Goal: Task Accomplishment & Management: Use online tool/utility

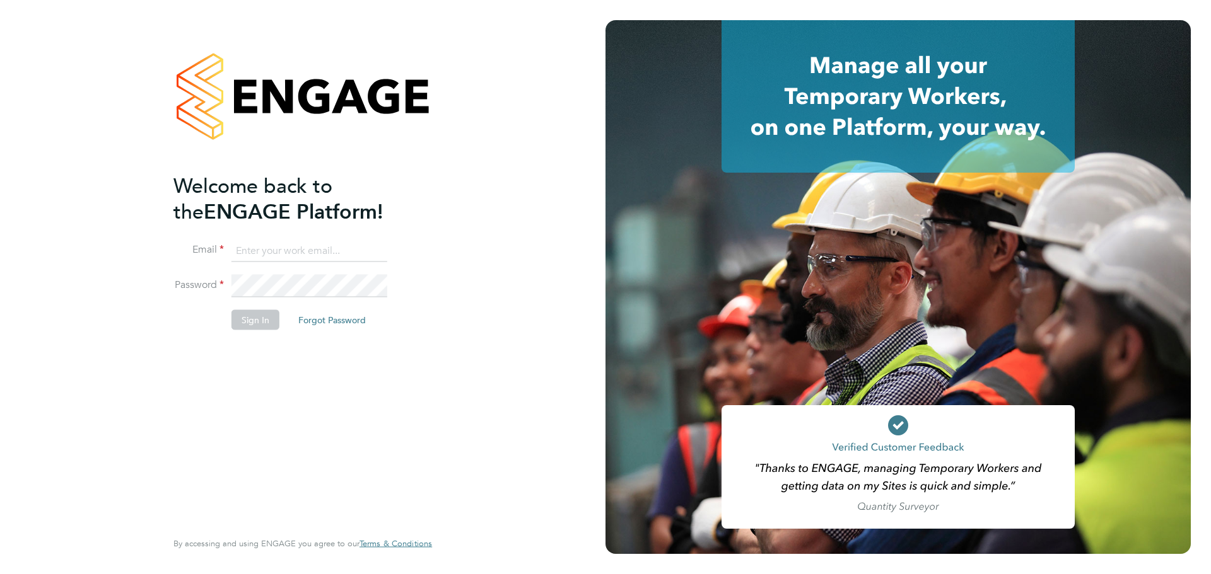
type input "[PERSON_NAME][EMAIL_ADDRESS][PERSON_NAME][PERSON_NAME][DOMAIN_NAME]"
click at [239, 334] on li "Sign In Forgot Password" at bounding box center [296, 326] width 246 height 33
click at [247, 325] on button "Sign In" at bounding box center [255, 320] width 48 height 20
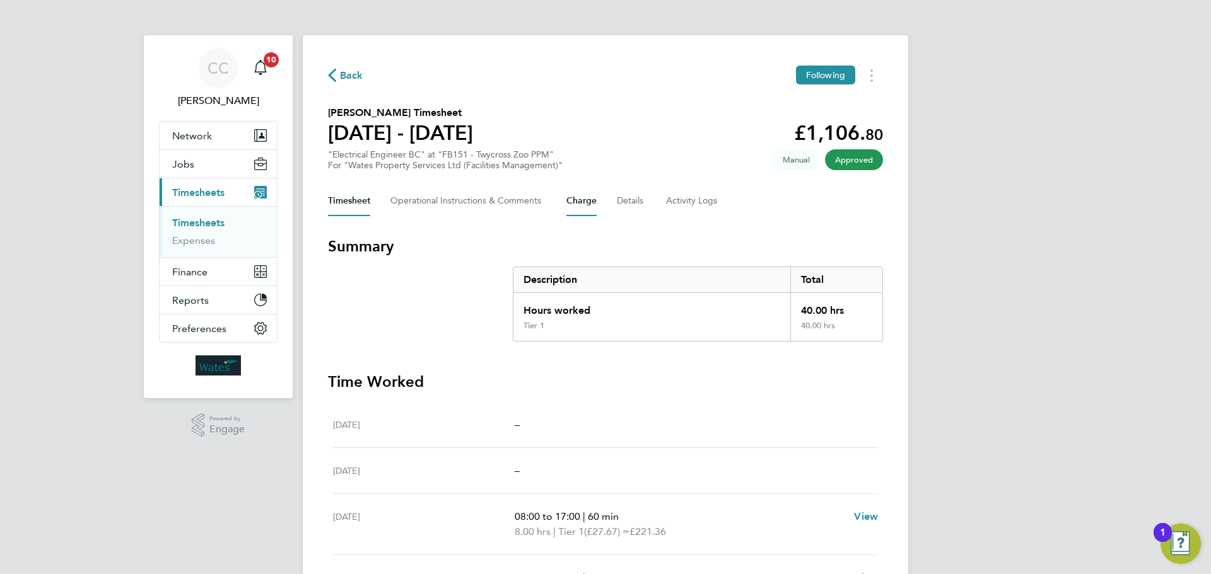
click at [586, 205] on button "Charge" at bounding box center [581, 201] width 30 height 30
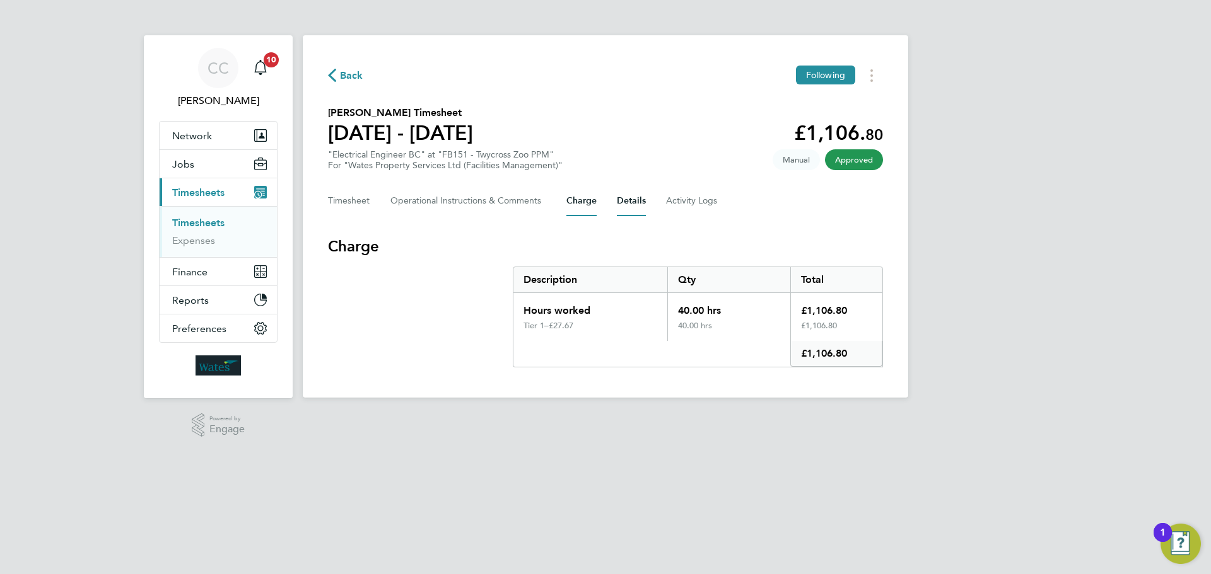
click at [620, 200] on button "Details" at bounding box center [631, 201] width 29 height 30
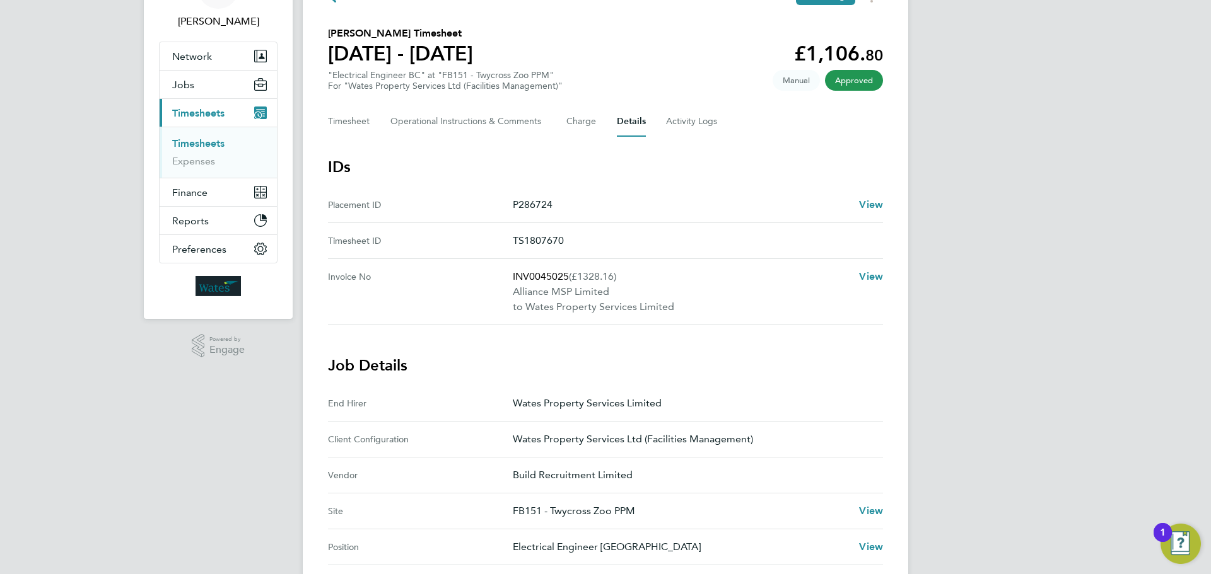
scroll to position [78, 0]
click at [337, 127] on button "Timesheet" at bounding box center [349, 123] width 42 height 30
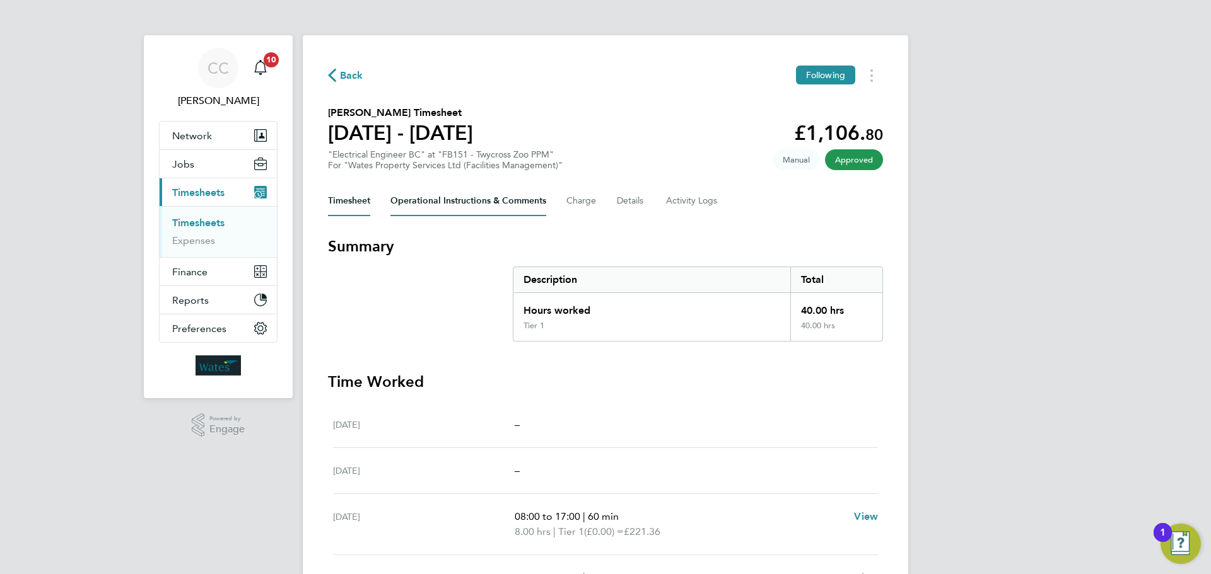
click at [435, 211] on Comments-tab "Operational Instructions & Comments" at bounding box center [468, 201] width 156 height 30
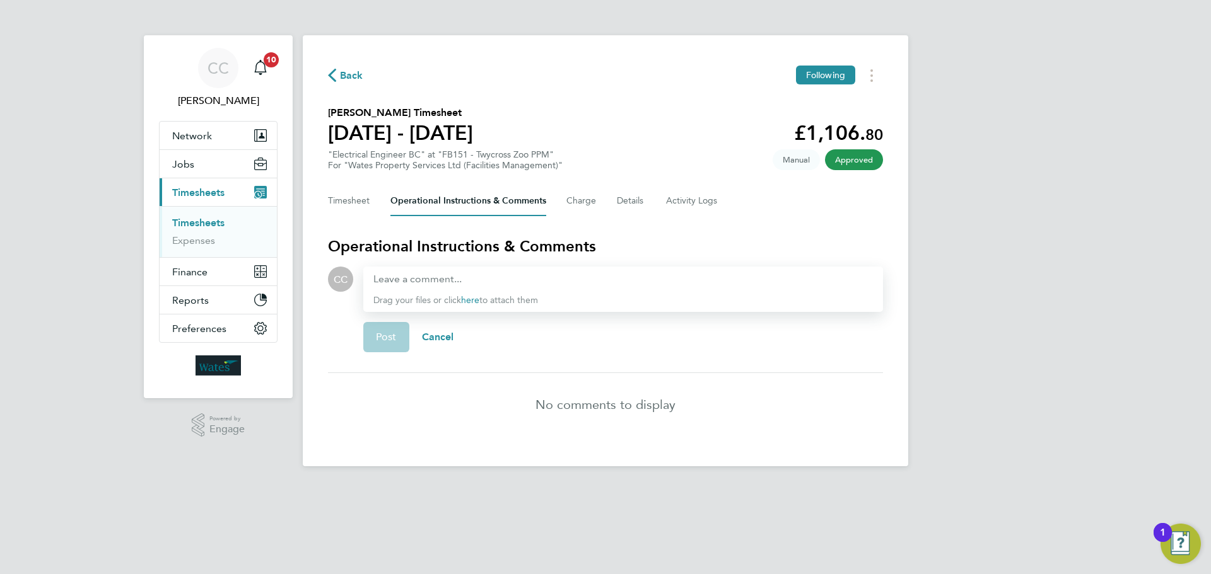
click at [663, 203] on div "Timesheet Operational Instructions & Comments Charge Details Activity Logs" at bounding box center [605, 201] width 555 height 30
click at [667, 203] on Logs-tab "Activity Logs" at bounding box center [692, 201] width 53 height 30
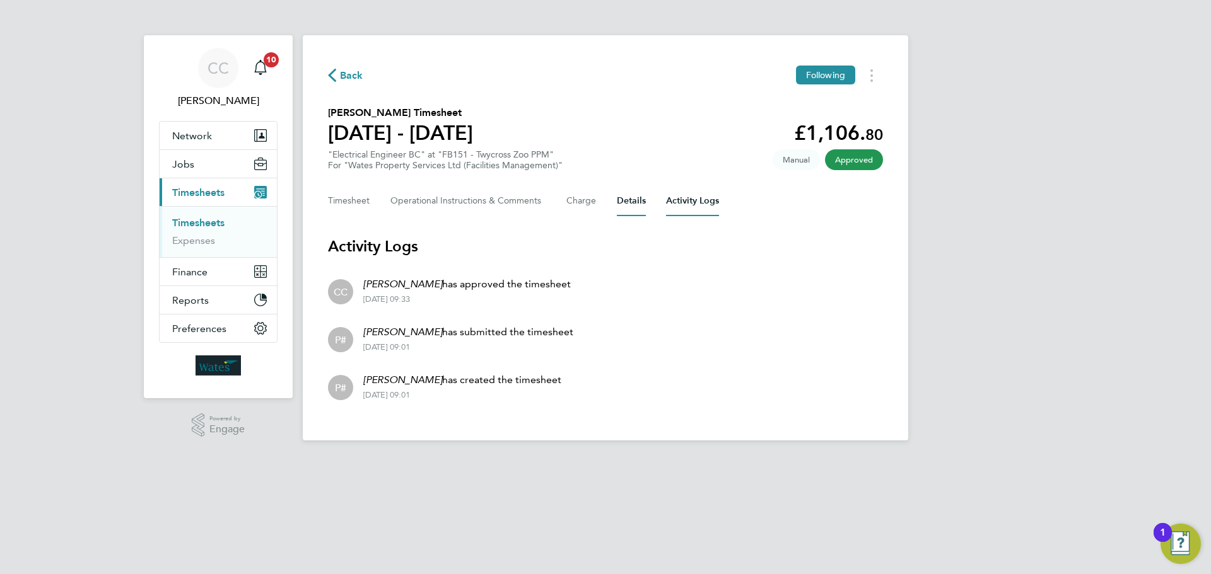
click at [620, 204] on button "Details" at bounding box center [631, 201] width 29 height 30
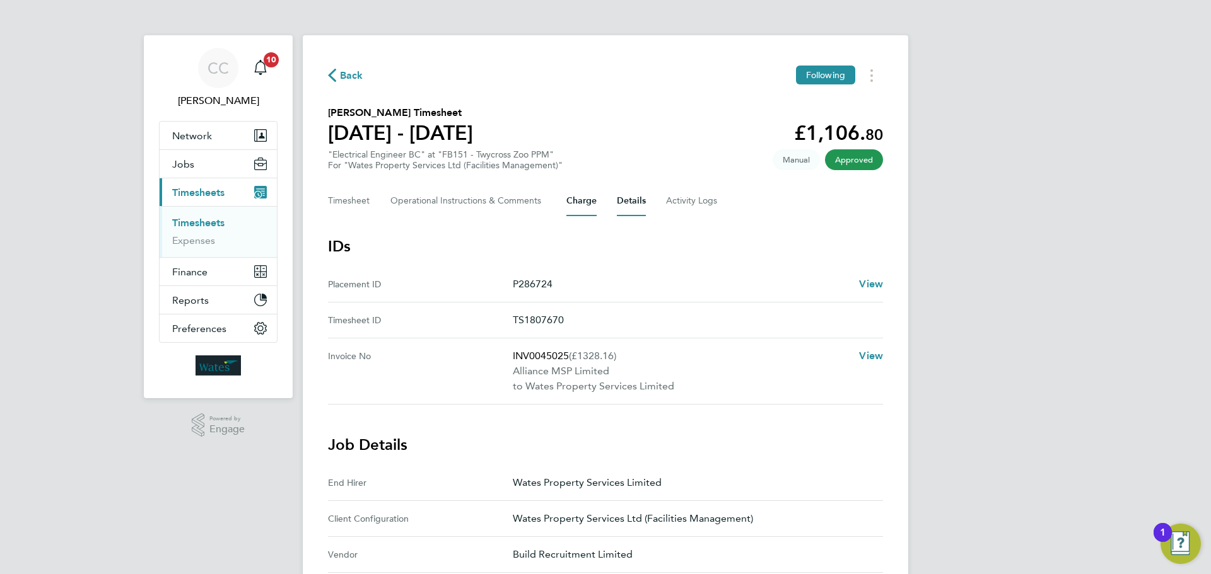
click at [580, 200] on button "Charge" at bounding box center [581, 201] width 30 height 30
